Goal: Find specific page/section: Find specific page/section

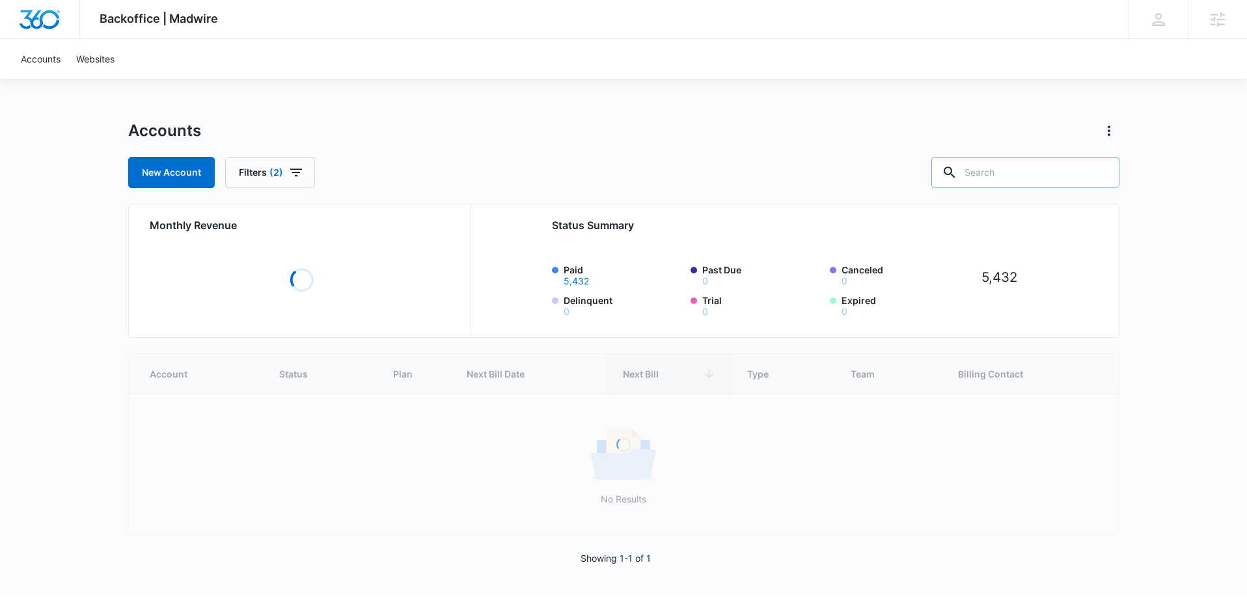
click at [1013, 165] on input "text" at bounding box center [1026, 172] width 188 height 31
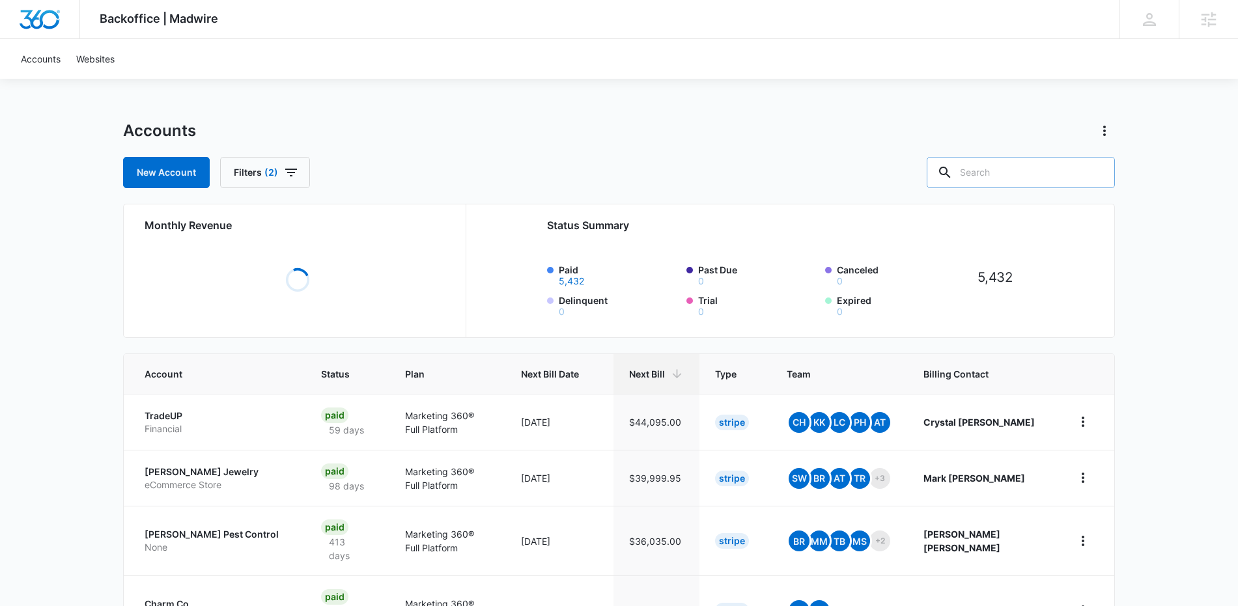
click at [1013, 166] on input "text" at bounding box center [1020, 172] width 188 height 31
type input "auto"
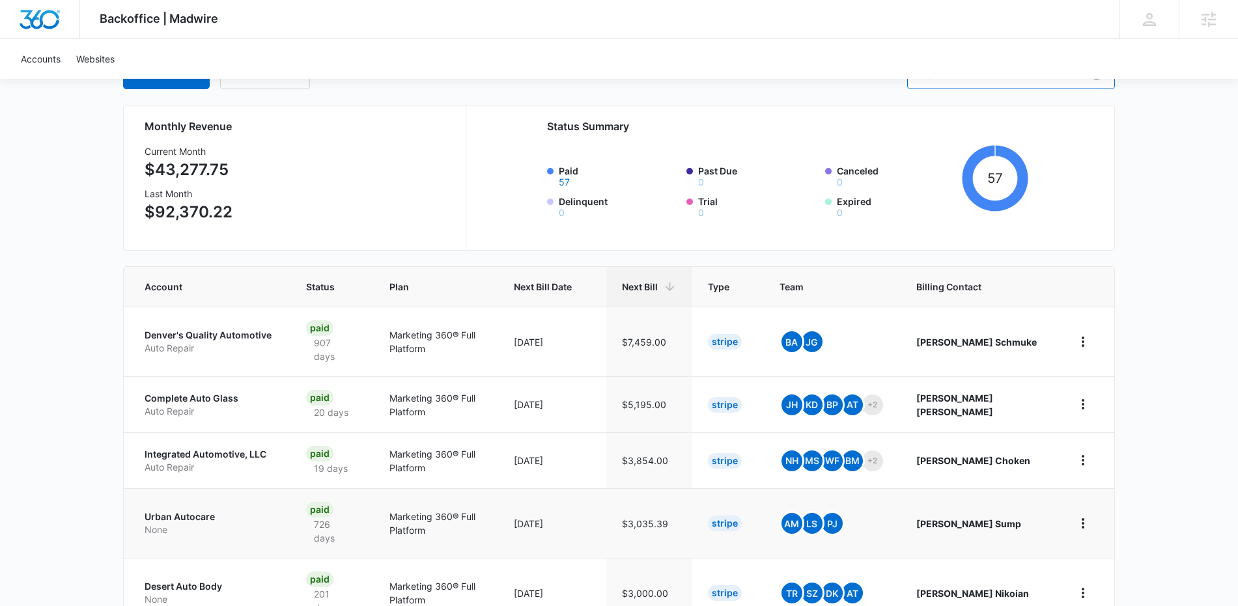
scroll to position [252, 0]
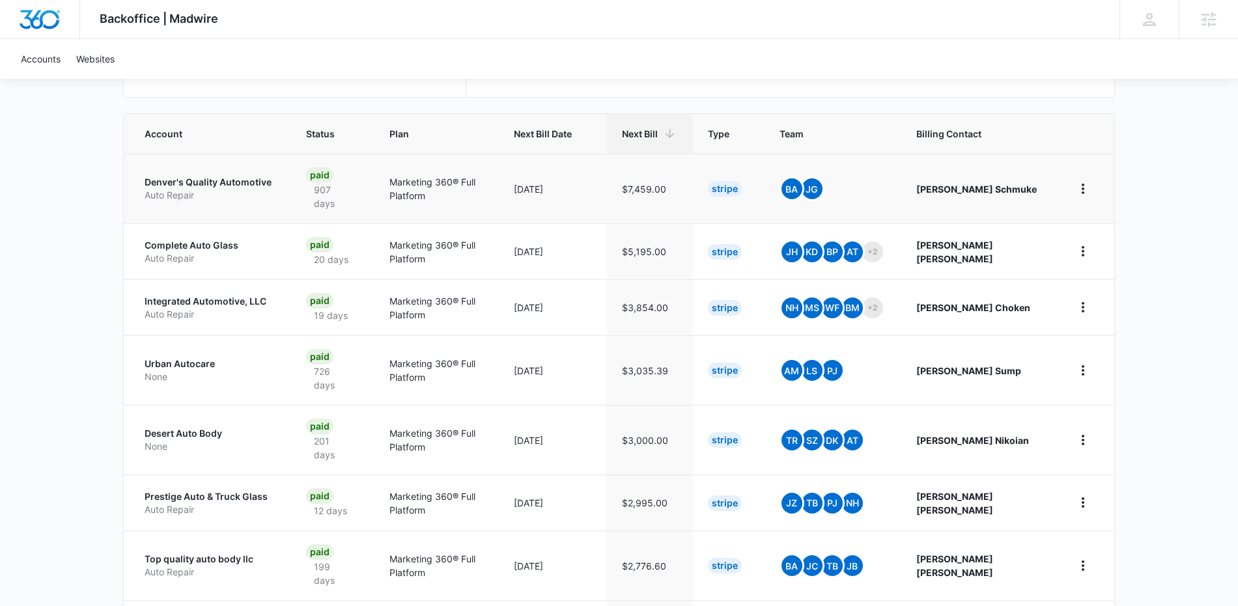
click at [230, 186] on p "Denver's Quality Automotive" at bounding box center [210, 182] width 130 height 13
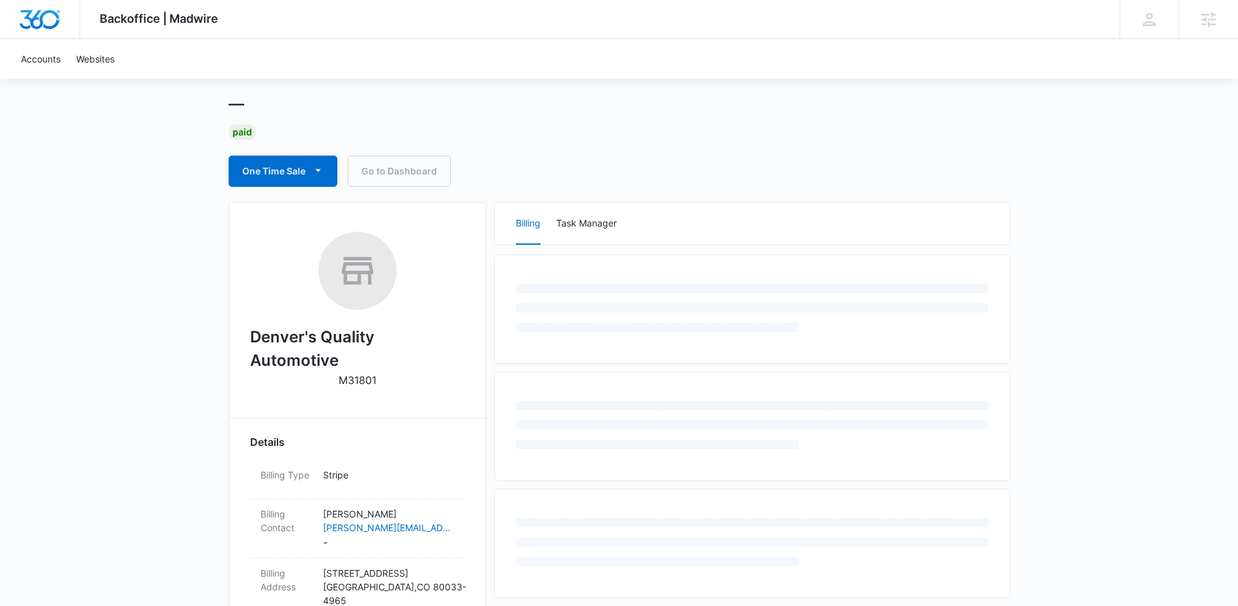
scroll to position [120, 0]
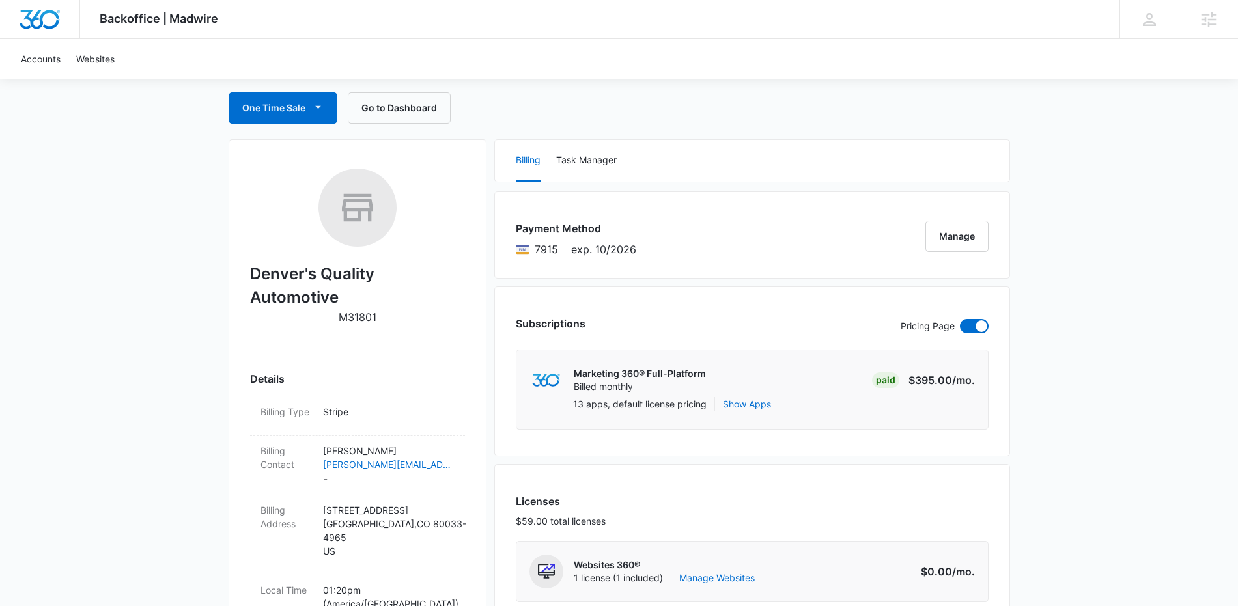
click at [294, 279] on h2 "Denver's Quality Automotive" at bounding box center [357, 285] width 215 height 47
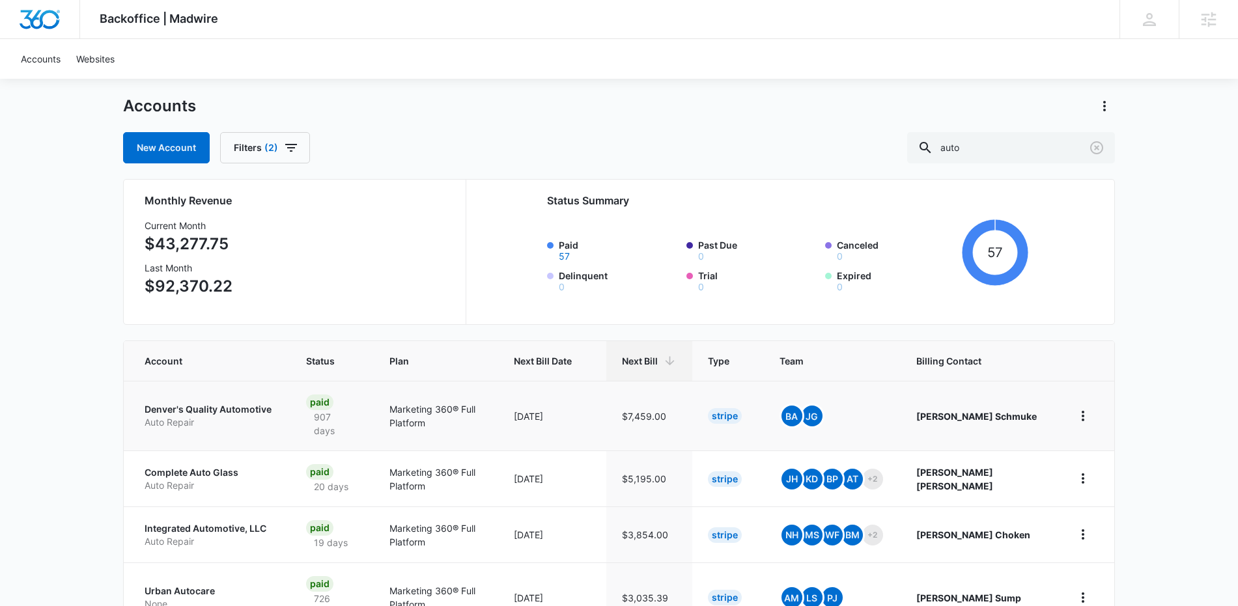
scroll to position [305, 0]
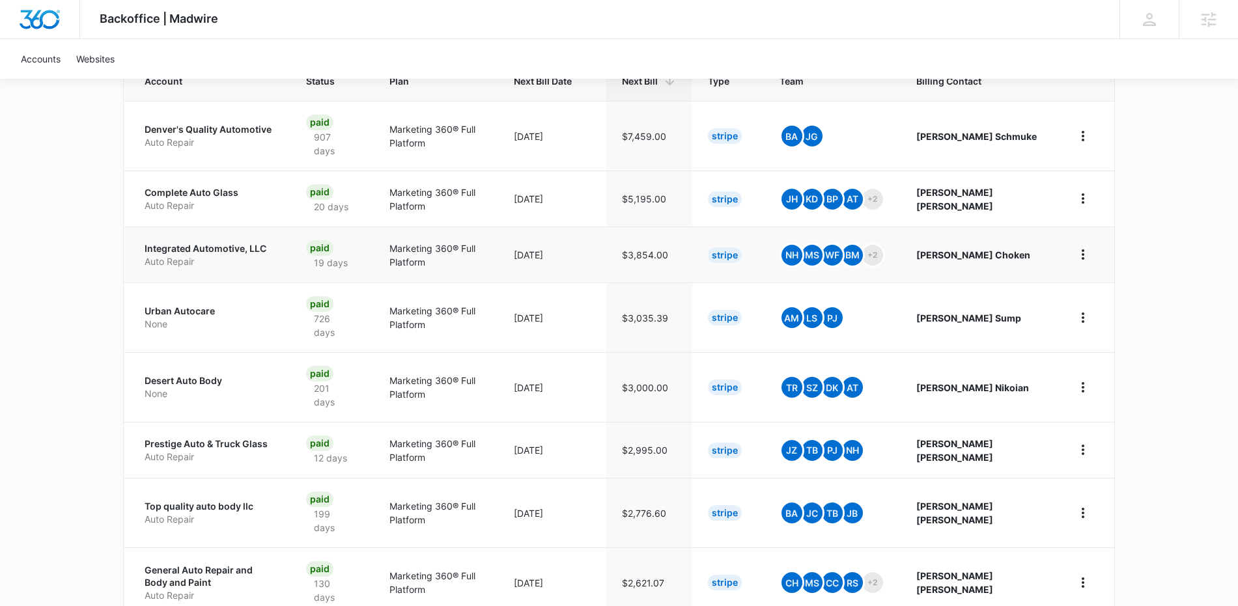
click at [232, 250] on p "Integrated Automotive, LLC" at bounding box center [210, 248] width 130 height 13
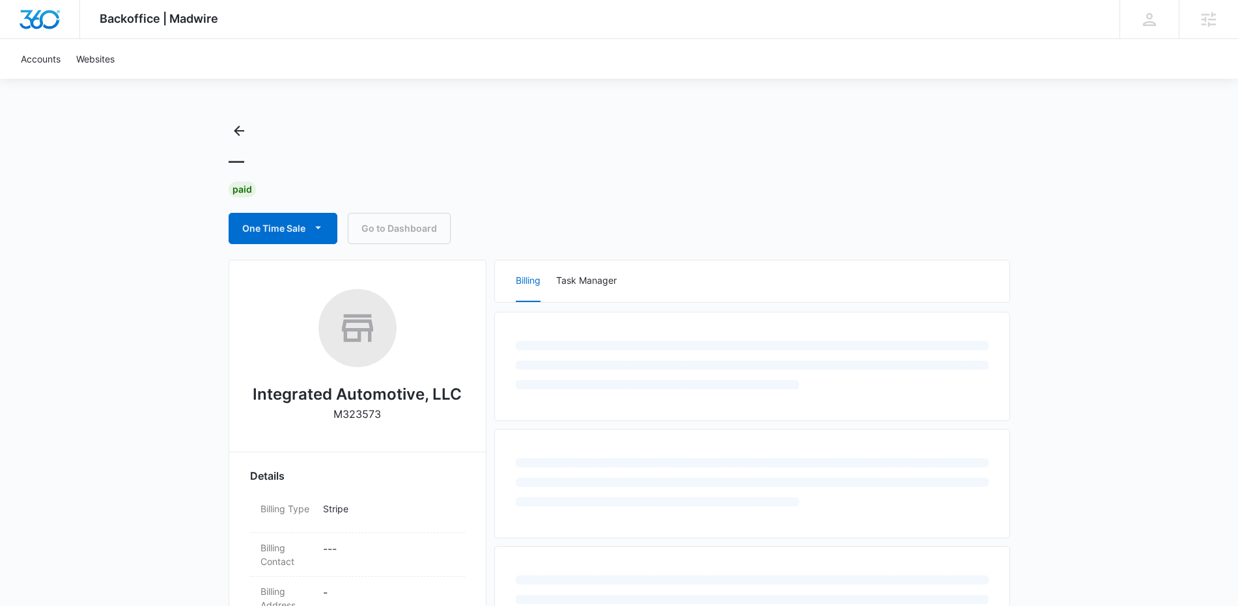
scroll to position [115, 0]
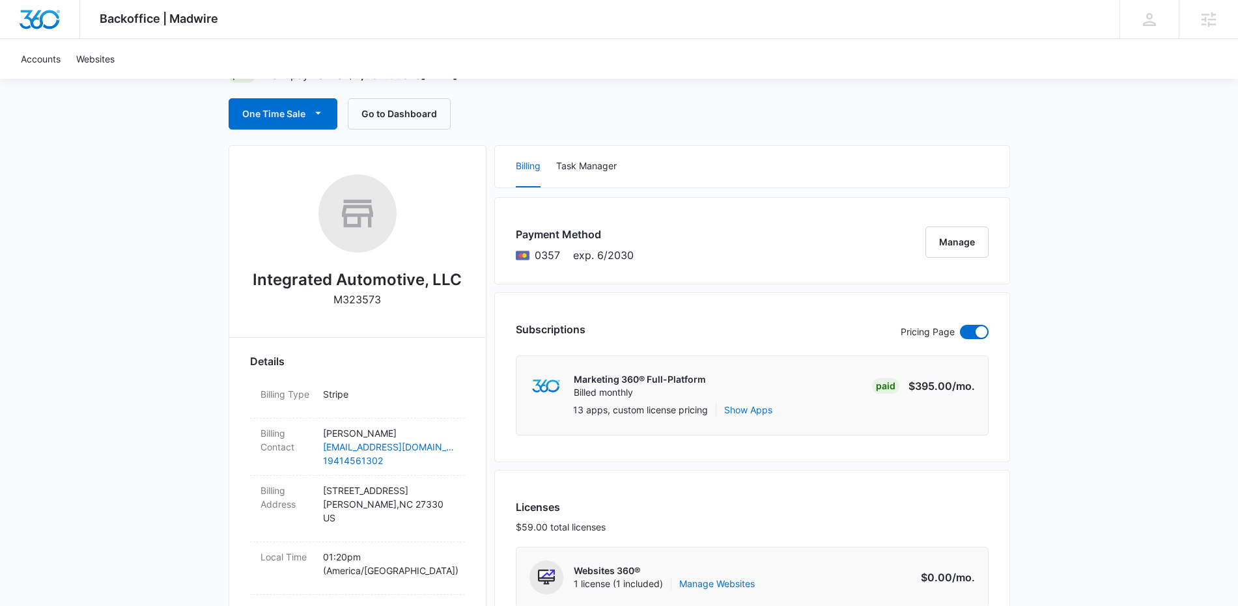
click at [346, 275] on h2 "Integrated Automotive, LLC" at bounding box center [357, 279] width 209 height 23
